Goal: Task Accomplishment & Management: Manage account settings

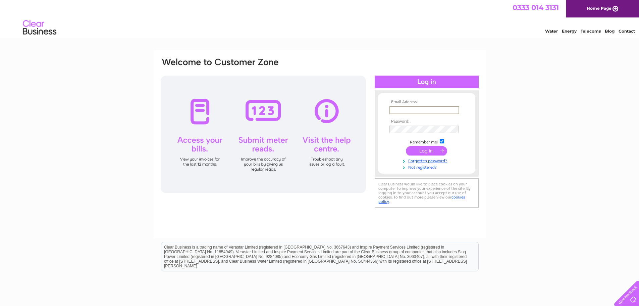
click at [396, 110] on input "text" at bounding box center [425, 110] width 70 height 8
type input "gailharris@abcmidlands.net"
click at [423, 150] on input "submit" at bounding box center [426, 150] width 41 height 9
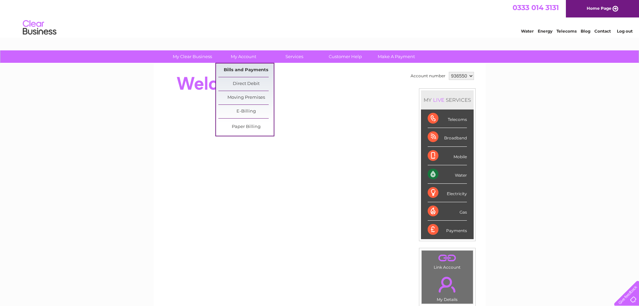
click at [233, 66] on link "Bills and Payments" at bounding box center [246, 69] width 55 height 13
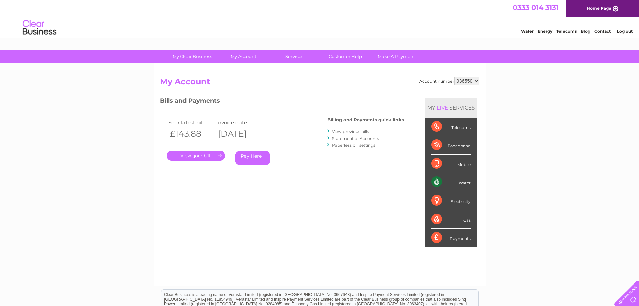
click at [202, 153] on link "." at bounding box center [196, 156] width 58 height 10
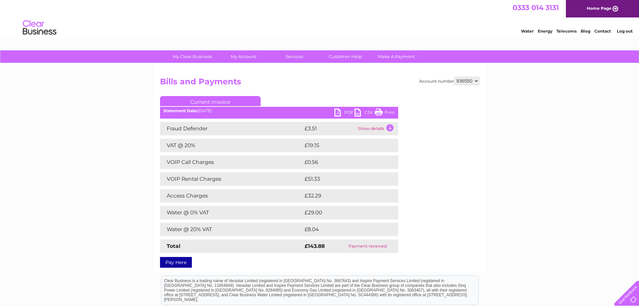
click at [344, 112] on link "PDF" at bounding box center [345, 113] width 20 height 10
